Goal: Task Accomplishment & Management: Use online tool/utility

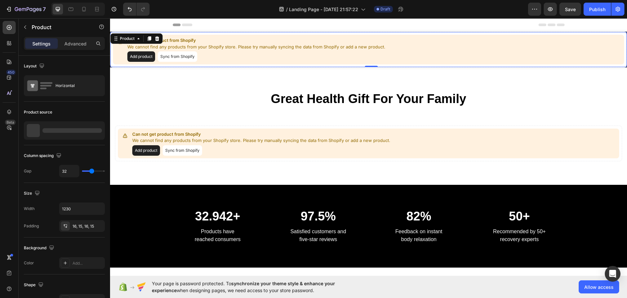
click at [141, 60] on button "Add product" at bounding box center [141, 56] width 28 height 10
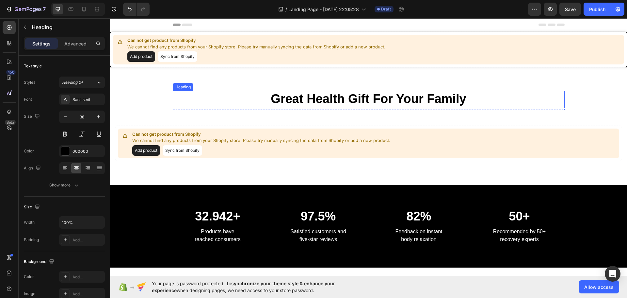
click at [364, 94] on p "Great Health Gift For Your Family" at bounding box center [369, 99] width 391 height 15
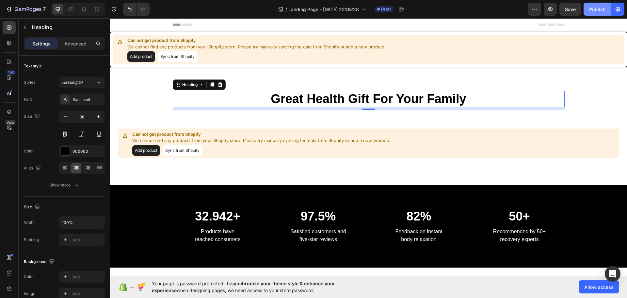
click at [601, 7] on div "Publish" at bounding box center [598, 9] width 16 height 7
click at [330, 102] on h2 "Great Health Gift For Your Family" at bounding box center [369, 99] width 392 height 16
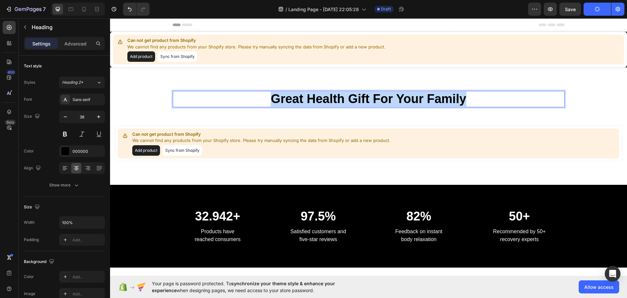
drag, startPoint x: 472, startPoint y: 101, endPoint x: 244, endPoint y: 99, distance: 228.4
click at [244, 99] on p "Great Health Gift For Your Family" at bounding box center [369, 99] width 391 height 15
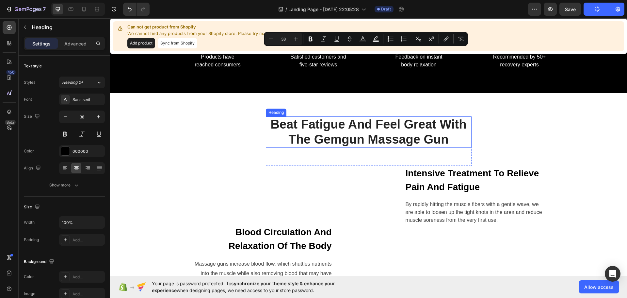
type input "16"
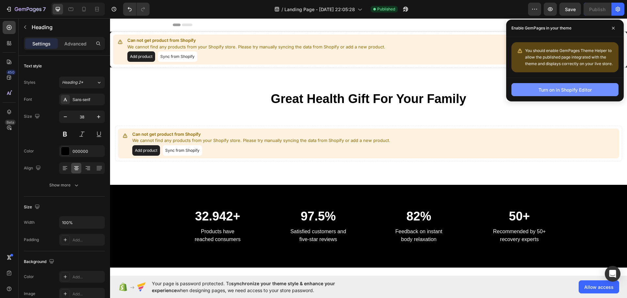
click at [581, 91] on div "Turn on in Shopify Editor" at bounding box center [565, 89] width 53 height 7
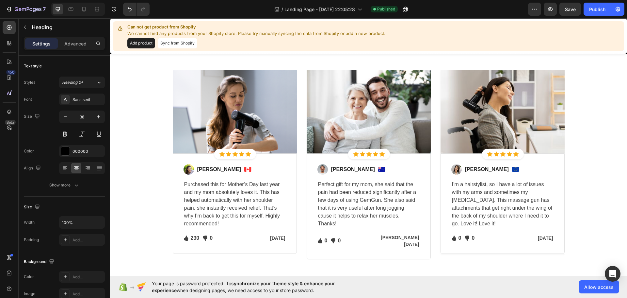
scroll to position [1013, 0]
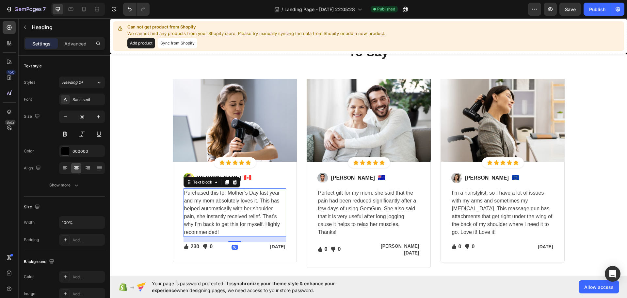
click at [236, 212] on p "Purchased this for Mother’s Day last year and my mom absolutely loves it. This …" at bounding box center [234, 212] width 101 height 47
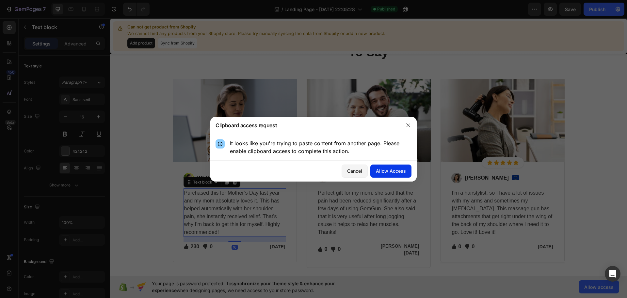
click at [395, 168] on div "Allow Access" at bounding box center [391, 170] width 30 height 7
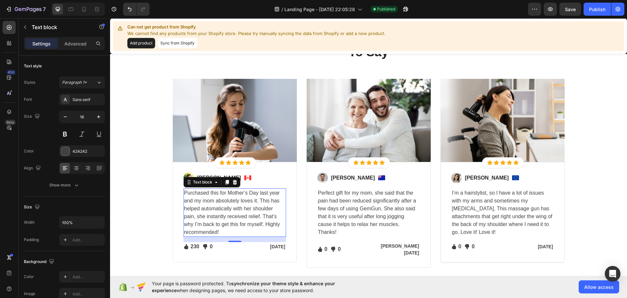
click at [230, 215] on p "Purchased this for Mother’s Day last year and my mom absolutely loves it. This …" at bounding box center [234, 212] width 101 height 47
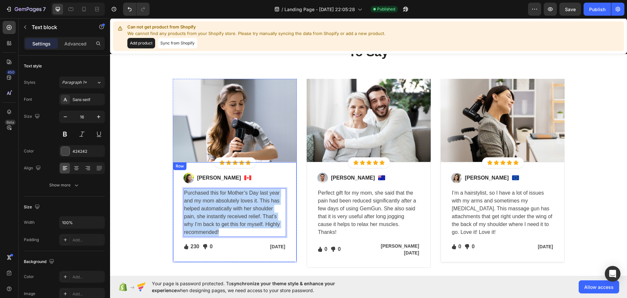
drag, startPoint x: 224, startPoint y: 233, endPoint x: 180, endPoint y: 171, distance: 75.8
click at [181, 170] on div "Image Regina Moore Text block Image Row Purchased this for Mother’s Day last ye…" at bounding box center [235, 212] width 124 height 100
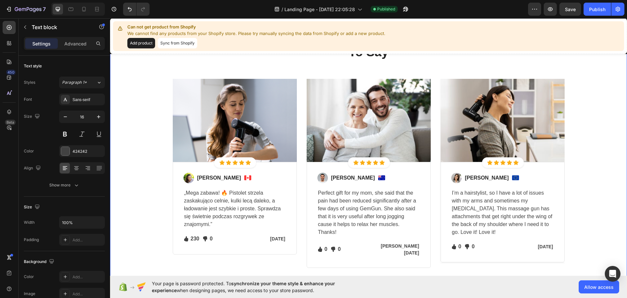
click at [218, 269] on div "Let's Hear What Our Customers Have To Say Heading Row Image Icon Icon Icon Icon…" at bounding box center [368, 148] width 517 height 285
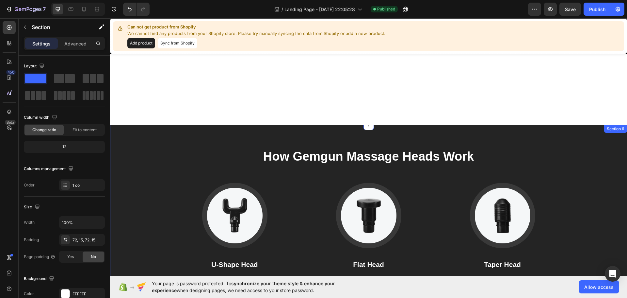
scroll to position [686, 0]
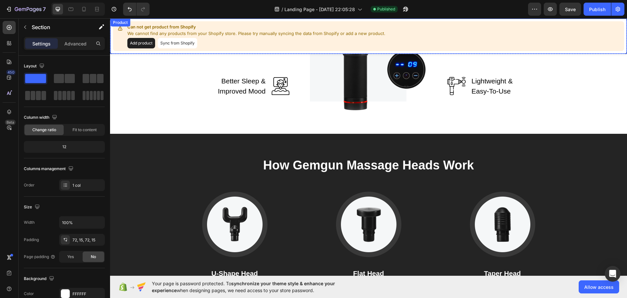
click at [144, 42] on button "Add product" at bounding box center [141, 43] width 28 height 10
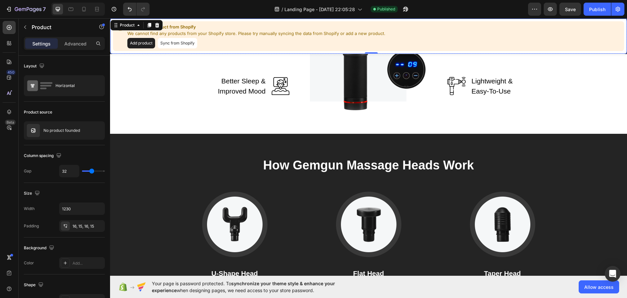
click at [183, 46] on button "Sync from Shopify" at bounding box center [178, 43] width 40 height 10
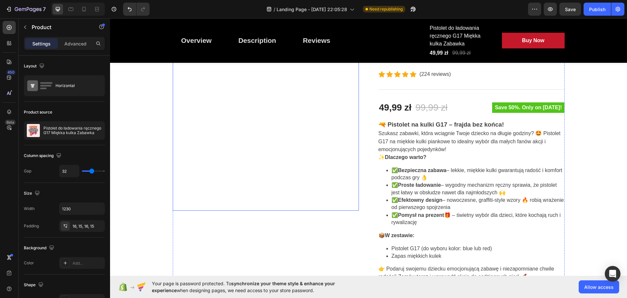
scroll to position [0, 0]
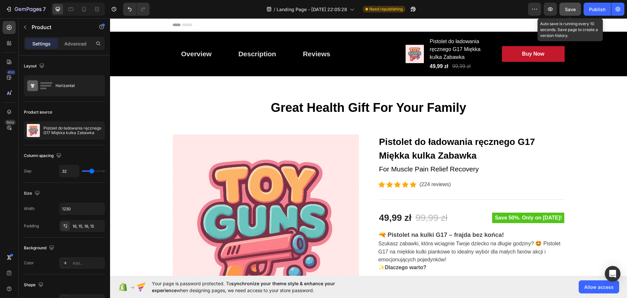
click at [572, 10] on span "Save" at bounding box center [570, 10] width 11 height 6
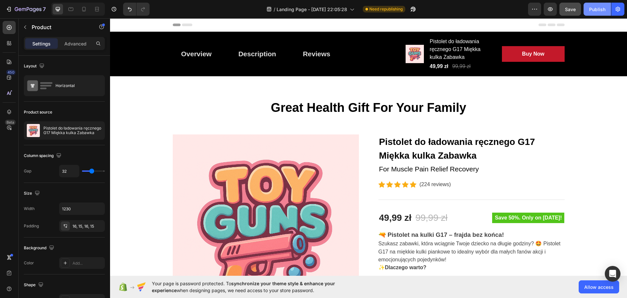
click at [602, 9] on div "Publish" at bounding box center [598, 9] width 16 height 7
click at [603, 6] on div "Publish" at bounding box center [598, 9] width 16 height 7
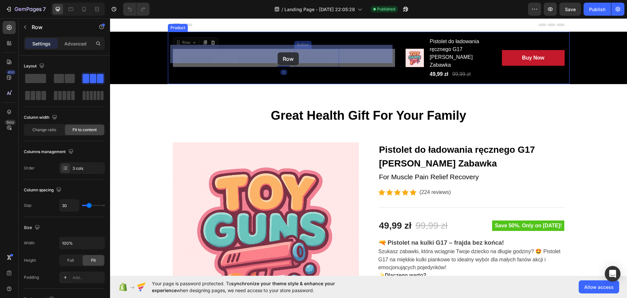
drag, startPoint x: 341, startPoint y: 56, endPoint x: 278, endPoint y: 52, distance: 63.2
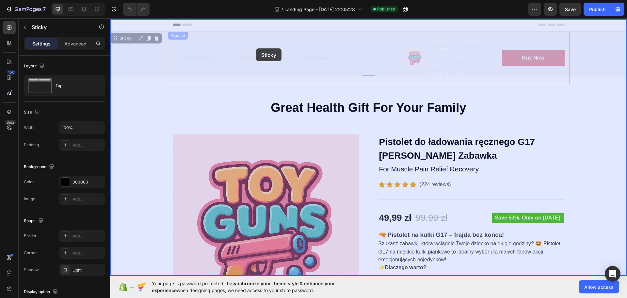
drag, startPoint x: 585, startPoint y: 55, endPoint x: 265, endPoint y: 50, distance: 319.3
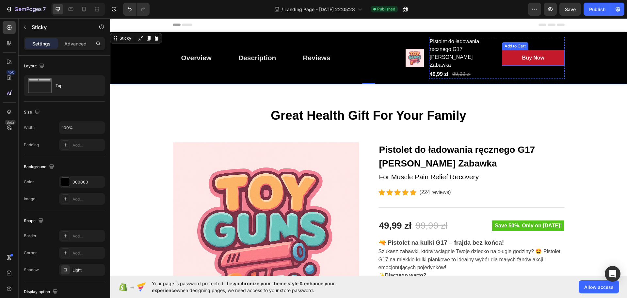
drag, startPoint x: 550, startPoint y: 58, endPoint x: 543, endPoint y: 62, distance: 8.2
click at [543, 61] on button "Buy Now" at bounding box center [533, 58] width 62 height 16
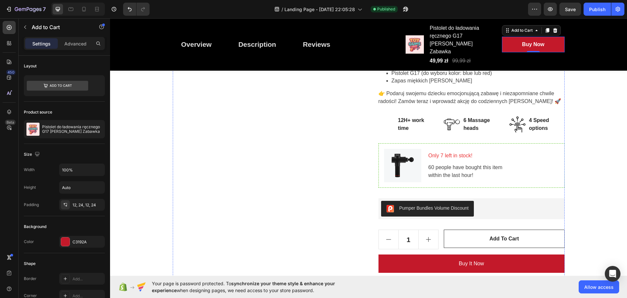
scroll to position [294, 0]
